Goal: Check status: Check status

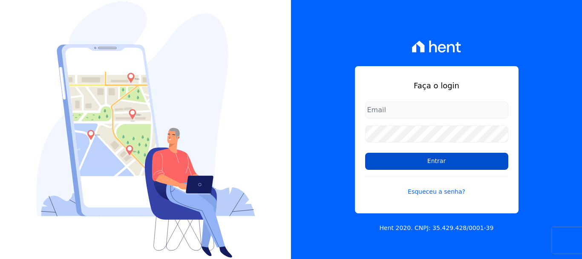
type input "[EMAIL_ADDRESS][DOMAIN_NAME]"
click at [430, 159] on input "Entrar" at bounding box center [436, 161] width 143 height 17
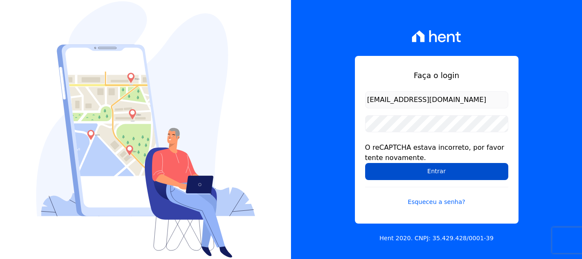
click at [449, 171] on input "Entrar" at bounding box center [436, 171] width 143 height 17
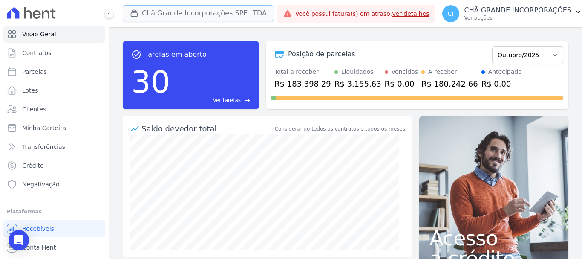
click at [166, 15] on button "Chã Grande Incorporações SPE LTDA" at bounding box center [198, 13] width 151 height 16
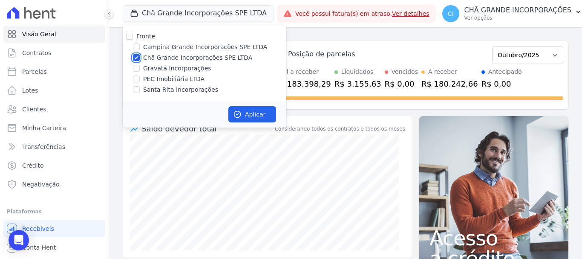
click at [138, 59] on input "Chã Grande Incorporações SPE LTDA" at bounding box center [136, 57] width 7 height 7
checkbox input "false"
click at [135, 44] on input "Campina Grande Incorporações SPE LTDA" at bounding box center [136, 46] width 7 height 7
checkbox input "true"
click at [253, 113] on button "Aplicar" at bounding box center [252, 114] width 48 height 16
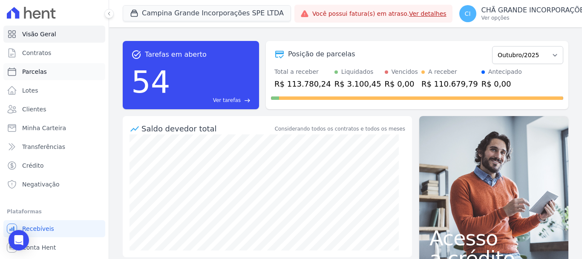
click at [43, 69] on span "Parcelas" at bounding box center [34, 71] width 25 height 9
select select
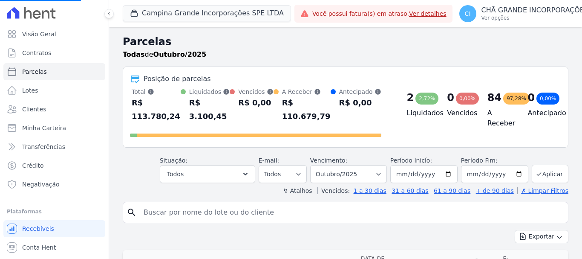
select select
click at [160, 204] on input "search" at bounding box center [352, 212] width 426 height 17
type input "RENALY DA COSTA TRINDADE"
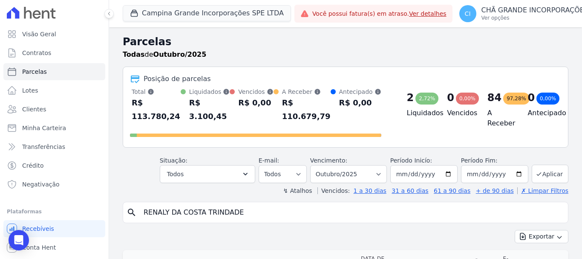
select select
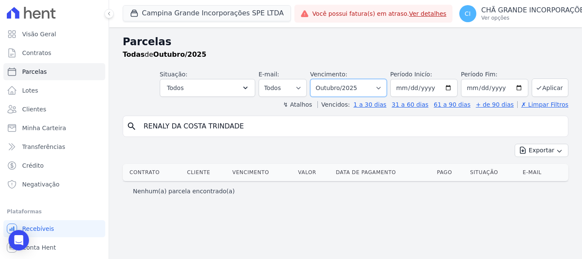
click at [387, 88] on select "Filtrar por período ──────── Todos os meses Janeiro/2023 Fevereiro/2023 Março/2…" at bounding box center [348, 88] width 77 height 18
select select "07/2025"
click at [322, 79] on select "Filtrar por período ──────── Todos os meses Janeiro/2023 Fevereiro/2023 Março/2…" at bounding box center [348, 88] width 77 height 18
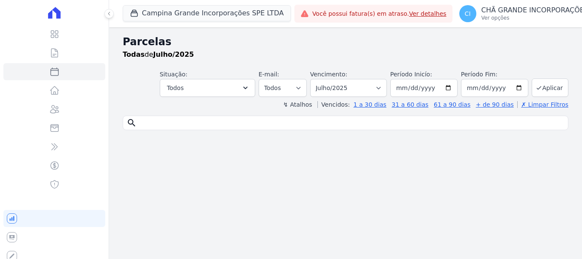
select select
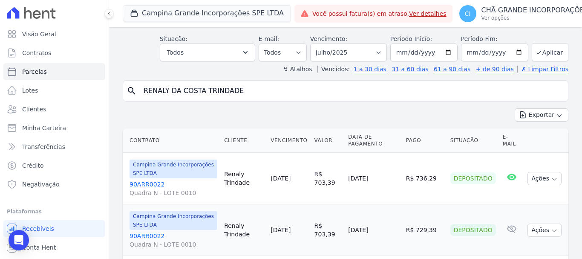
scroll to position [34, 0]
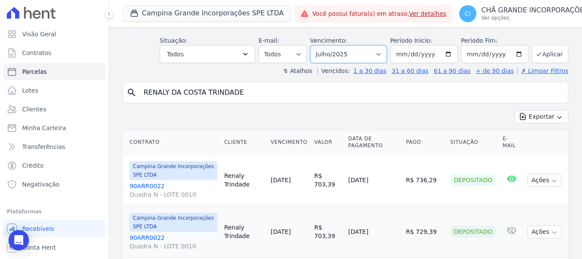
click at [380, 53] on select "Filtrar por período ──────── Todos os meses Janeiro/2023 Fevereiro/2023 Março/2…" at bounding box center [348, 54] width 77 height 18
select select "06/2025"
click at [316, 45] on select "Filtrar por período ──────── Todos os meses Janeiro/2023 Fevereiro/2023 Março/2…" at bounding box center [348, 54] width 77 height 18
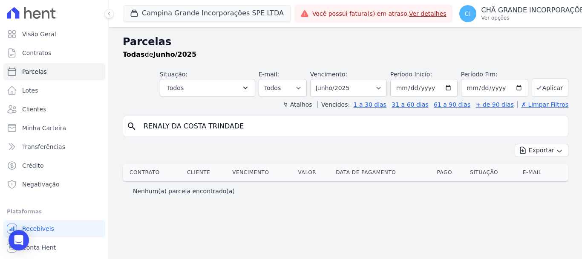
select select
click at [387, 88] on select "Filtrar por período ──────── Todos os meses Janeiro/2023 Fevereiro/2023 Março/2…" at bounding box center [348, 88] width 77 height 18
select select "07/2025"
click at [322, 79] on select "Filtrar por período ──────── Todos os meses Janeiro/2023 Fevereiro/2023 Março/2…" at bounding box center [348, 88] width 77 height 18
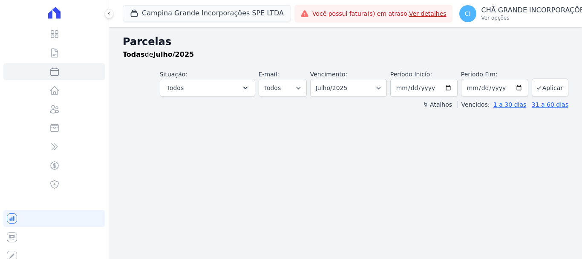
select select
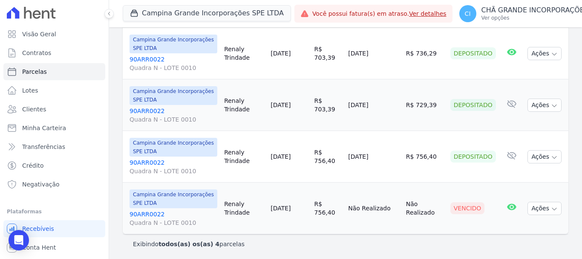
scroll to position [162, 0]
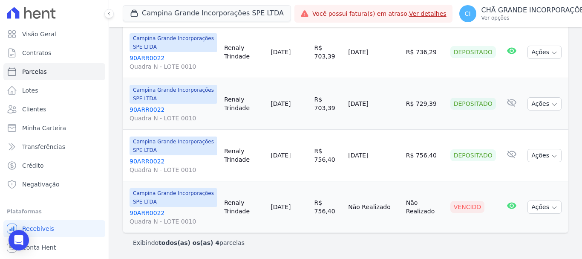
click at [146, 211] on link "90ARR0022 Quadra N - LOTE 0010" at bounding box center [174, 216] width 88 height 17
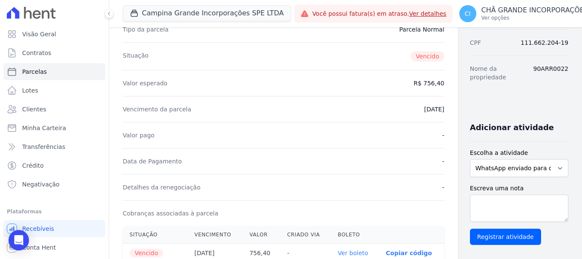
scroll to position [128, 0]
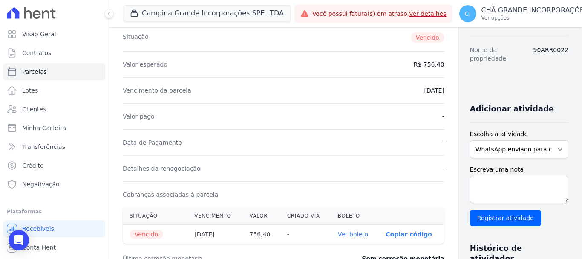
click at [338, 233] on link "Ver boleto" at bounding box center [353, 234] width 30 height 7
select select
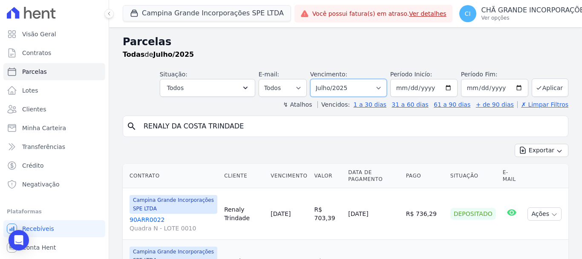
click at [381, 86] on select "Filtrar por período ──────── Todos os meses Janeiro/2023 Fevereiro/2023 Março/2…" at bounding box center [348, 88] width 77 height 18
select select "08/2025"
click at [316, 79] on select "Filtrar por período ──────── Todos os meses Janeiro/2023 Fevereiro/2023 Março/2…" at bounding box center [348, 88] width 77 height 18
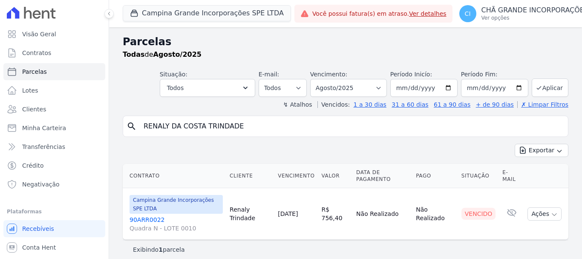
select select
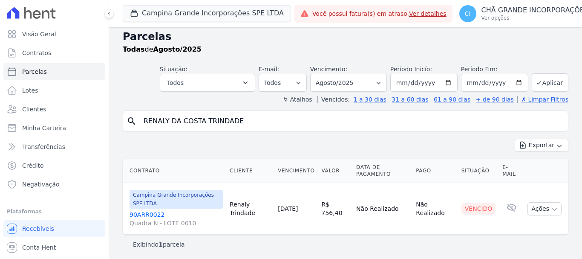
scroll to position [7, 0]
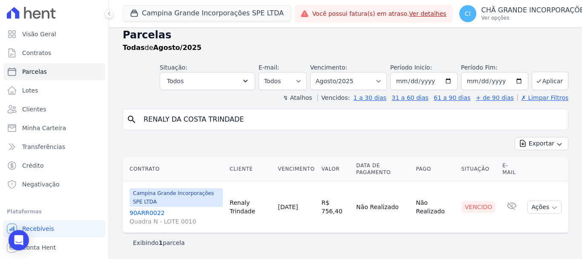
click at [140, 211] on link "90ARR0022 Quadra N - LOTE 0010" at bounding box center [176, 216] width 93 height 17
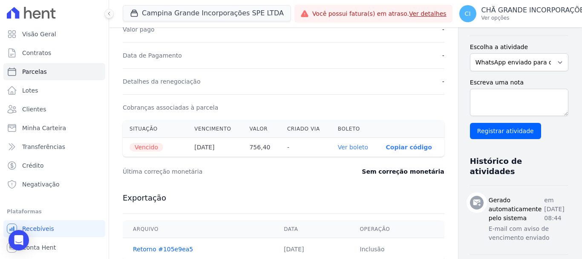
scroll to position [213, 0]
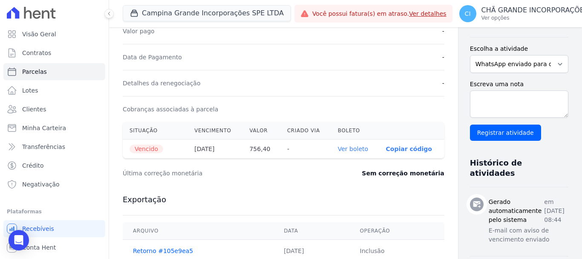
click at [338, 146] on link "Ver boleto" at bounding box center [353, 148] width 30 height 7
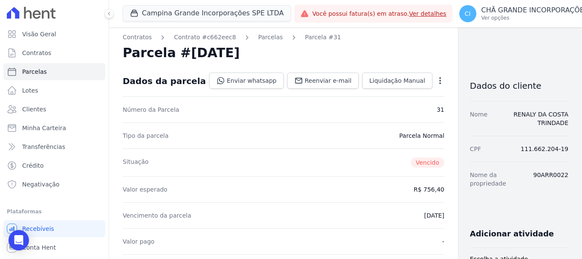
scroll to position [0, 0]
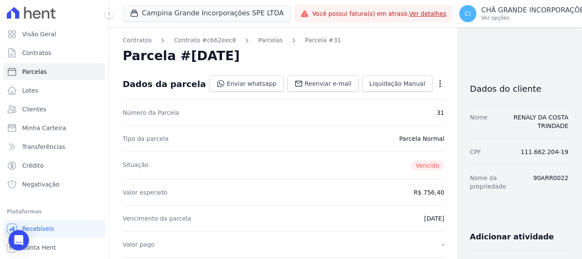
select select
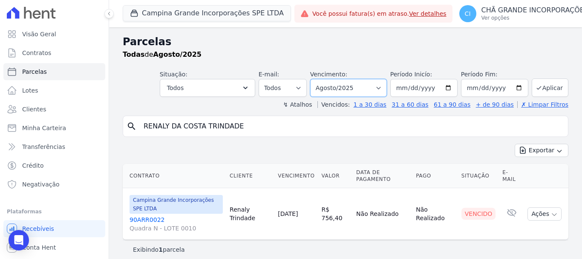
click at [382, 87] on select "Filtrar por período ──────── Todos os meses Janeiro/2023 Fevereiro/2023 Março/2…" at bounding box center [348, 88] width 77 height 18
select select "09/2025"
click at [316, 79] on select "Filtrar por período ──────── Todos os meses Janeiro/2023 Fevereiro/2023 Março/2…" at bounding box center [348, 88] width 77 height 18
select select
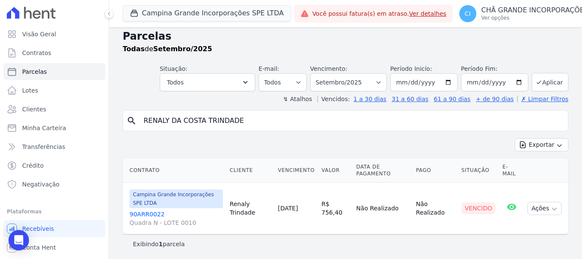
scroll to position [7, 0]
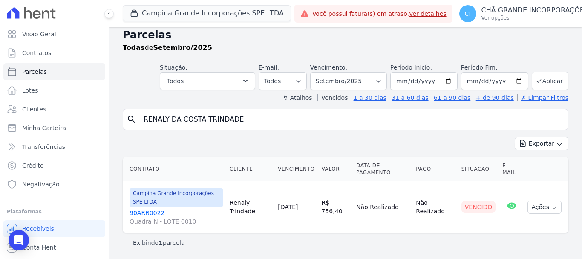
click at [138, 211] on link "90ARR0022 Quadra N - LOTE 0010" at bounding box center [176, 216] width 93 height 17
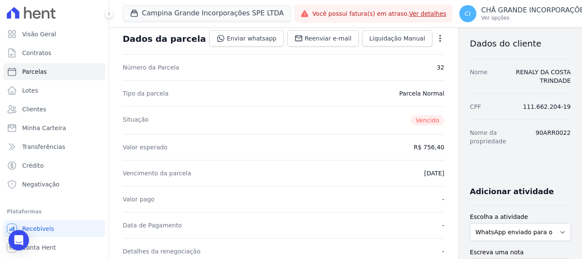
scroll to position [213, 0]
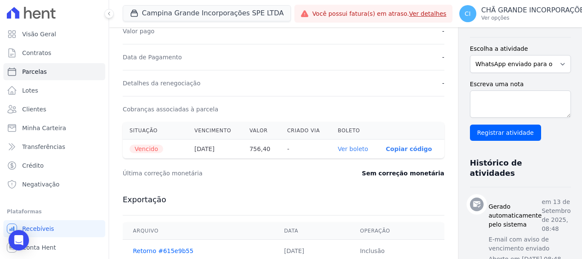
click at [338, 145] on link "Ver boleto" at bounding box center [353, 148] width 30 height 7
